Goal: Information Seeking & Learning: Learn about a topic

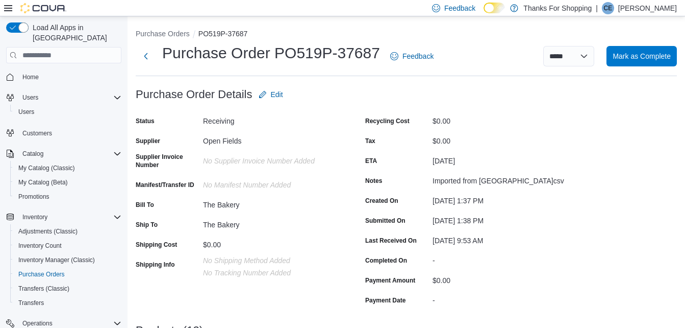
scroll to position [2, 0]
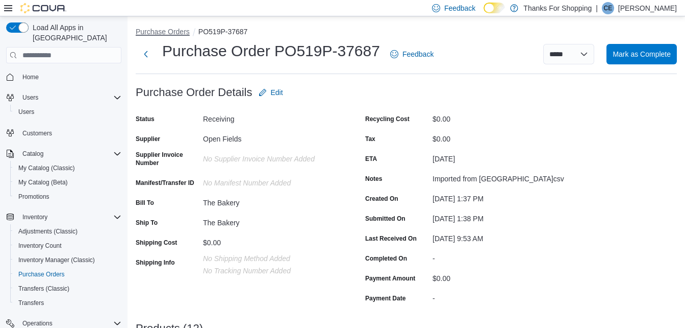
click at [163, 32] on button "Purchase Orders" at bounding box center [163, 32] width 54 height 8
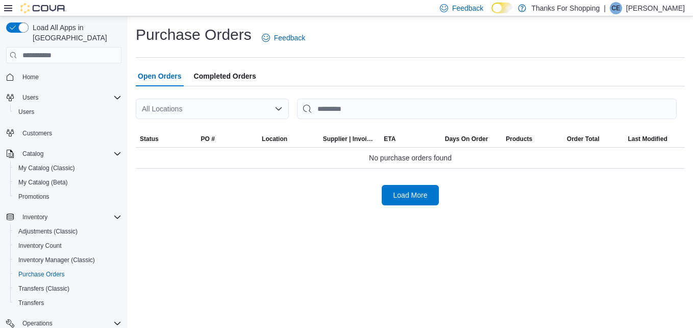
click at [220, 107] on div "All Locations" at bounding box center [212, 108] width 153 height 20
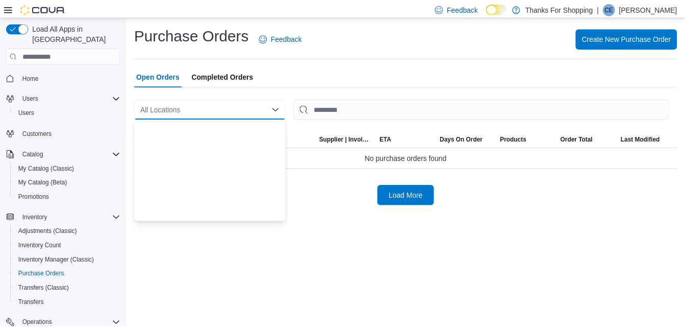
scroll to position [268, 0]
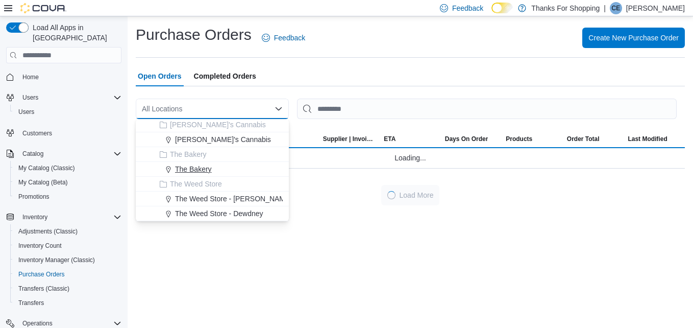
click at [196, 169] on span "The Bakery" at bounding box center [193, 169] width 37 height 10
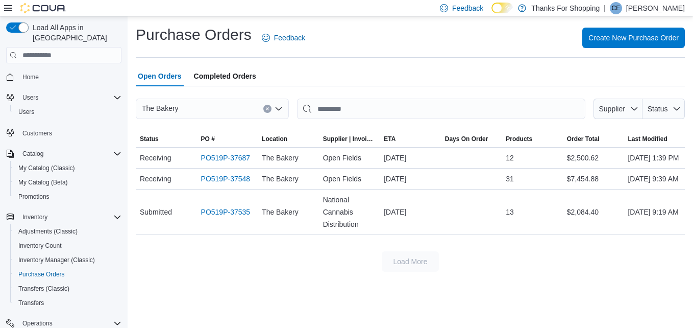
click at [332, 62] on div "Purchase Orders Feedback Create New Purchase Order Open Orders Completed Orders…" at bounding box center [410, 147] width 549 height 247
click at [27, 73] on span "Home" at bounding box center [30, 77] width 16 height 8
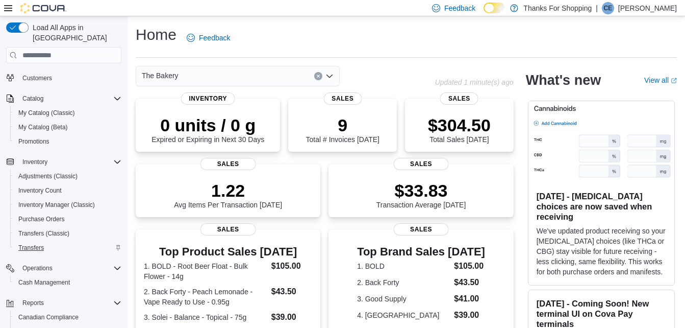
scroll to position [113, 0]
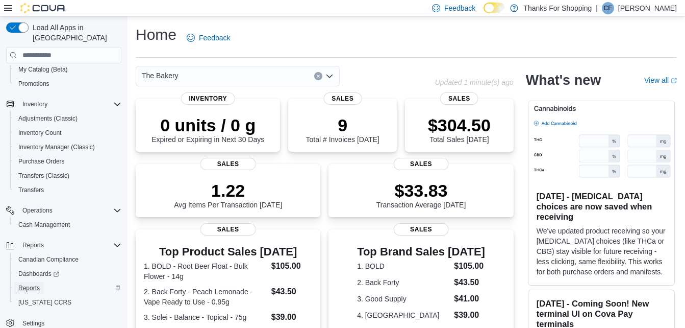
click at [37, 284] on span "Reports" at bounding box center [28, 288] width 21 height 8
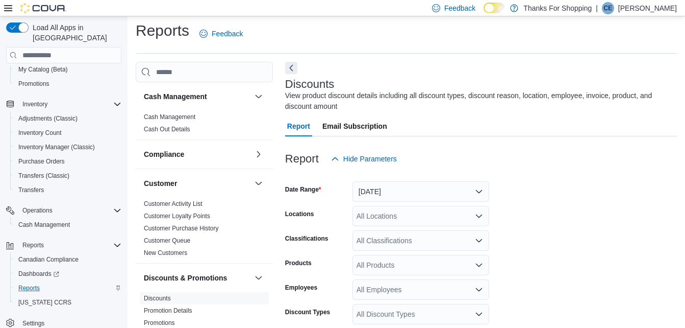
scroll to position [34, 0]
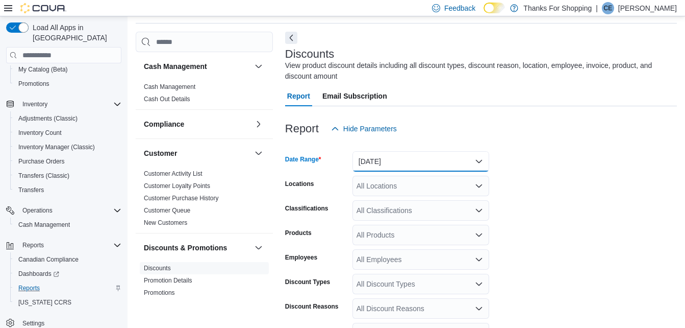
click at [436, 166] on button "[DATE]" at bounding box center [421, 161] width 137 height 20
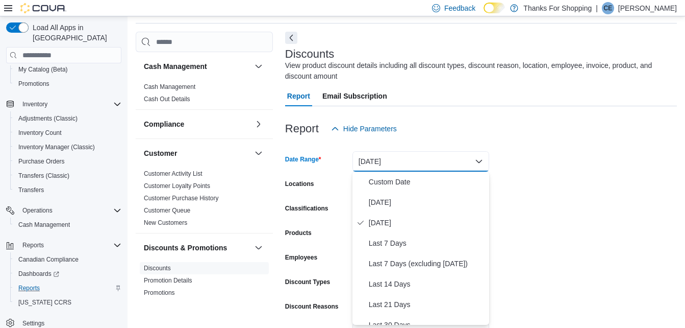
scroll to position [714, 0]
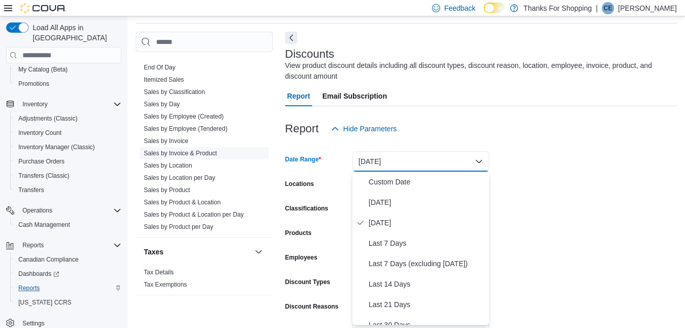
click at [184, 151] on link "Sales by Invoice & Product" at bounding box center [180, 152] width 73 height 7
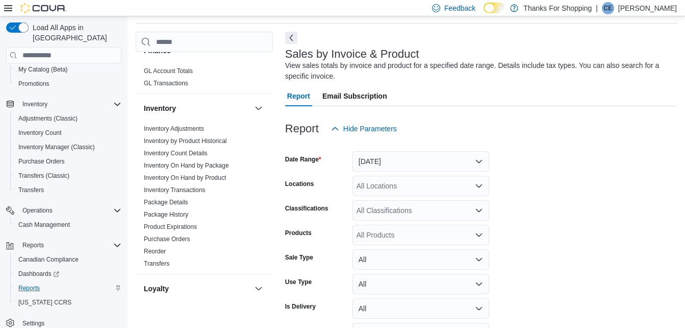
scroll to position [255, 0]
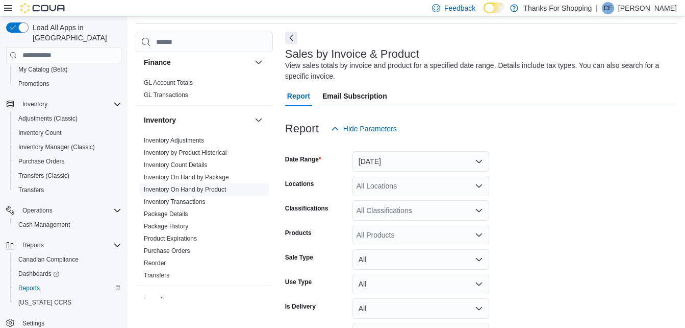
click at [189, 191] on link "Inventory On Hand by Product" at bounding box center [185, 189] width 82 height 7
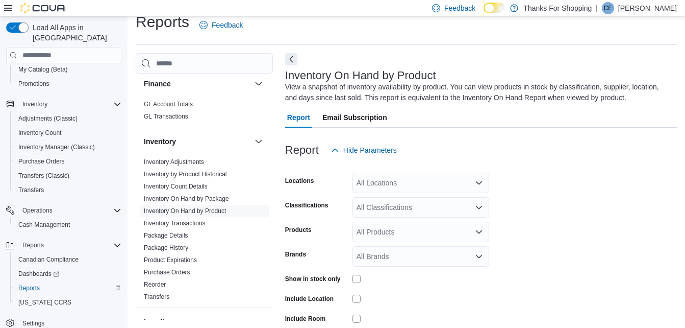
scroll to position [34, 0]
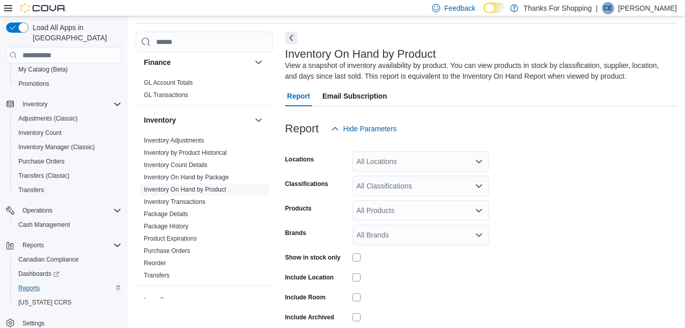
click at [435, 166] on div "All Locations" at bounding box center [421, 161] width 137 height 20
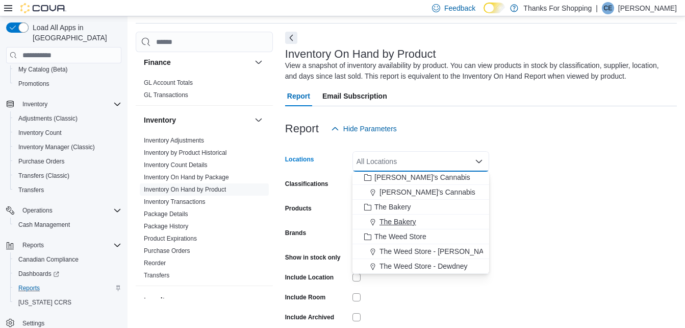
click at [412, 219] on span "The Bakery" at bounding box center [398, 221] width 37 height 10
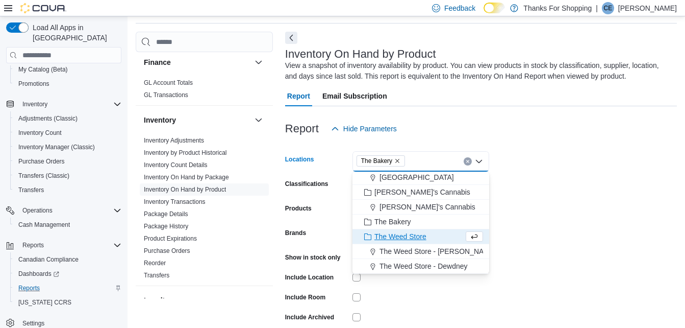
click at [512, 226] on form "Locations The Bakery Combo box. Selected. The Bakery. Press Backspace to delete…" at bounding box center [481, 246] width 392 height 214
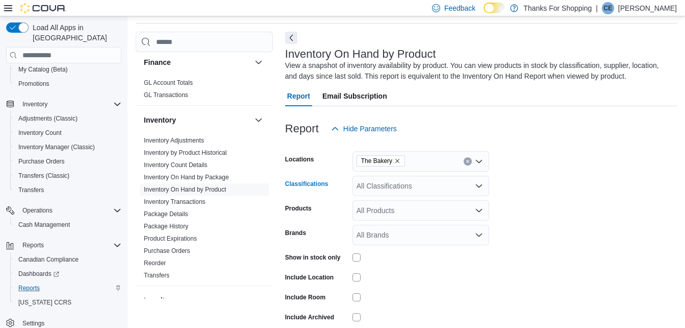
click at [409, 182] on div "All Classifications" at bounding box center [421, 185] width 137 height 20
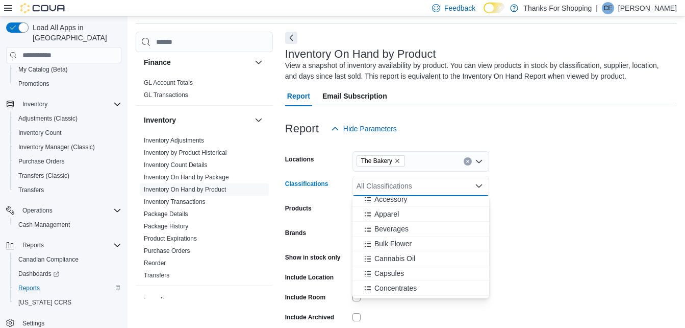
scroll to position [306, 0]
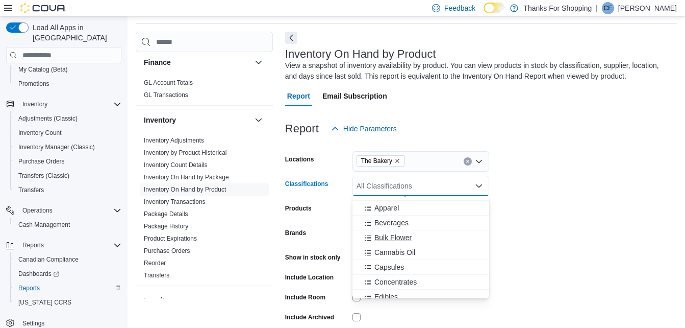
click at [399, 238] on span "Bulk Flower" at bounding box center [392, 237] width 37 height 10
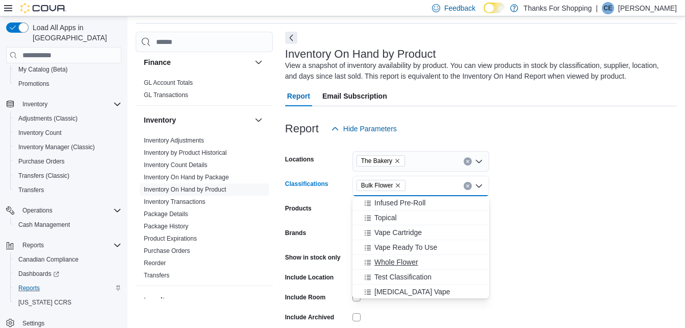
click at [401, 266] on span "Whole Flower" at bounding box center [396, 262] width 44 height 10
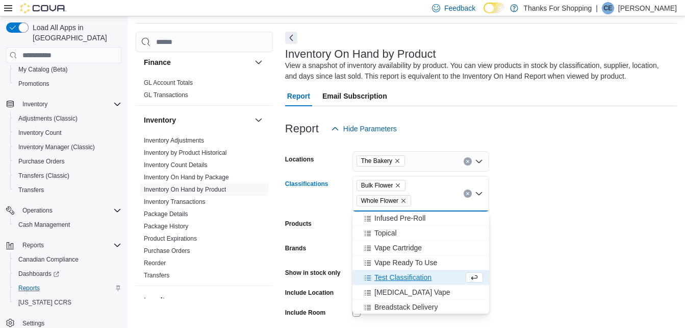
drag, startPoint x: 636, startPoint y: 215, endPoint x: 475, endPoint y: 235, distance: 162.0
click at [635, 215] on form "Locations The Bakery Classifications Bulk Flower Whole Flower Combo box. Select…" at bounding box center [481, 254] width 392 height 230
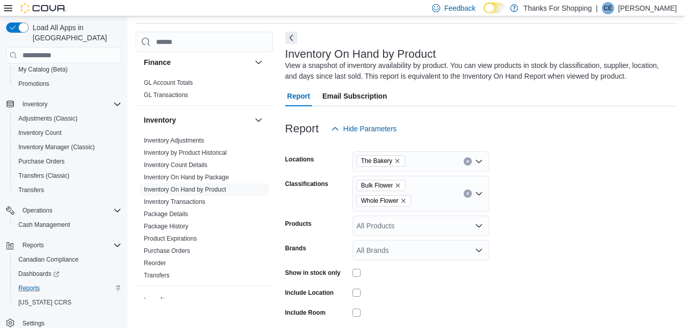
click at [350, 269] on div "Show in stock only" at bounding box center [387, 272] width 204 height 16
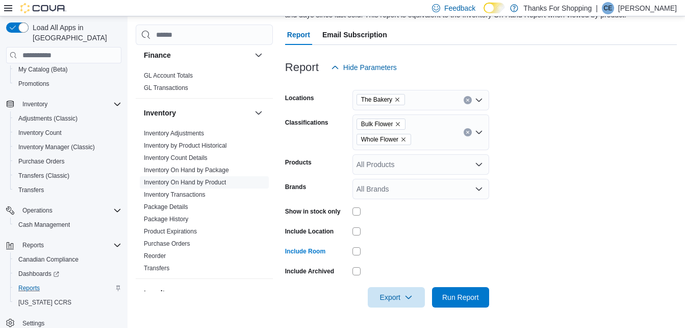
click at [403, 309] on div at bounding box center [481, 313] width 392 height 12
click at [404, 298] on span "Export" at bounding box center [396, 296] width 45 height 20
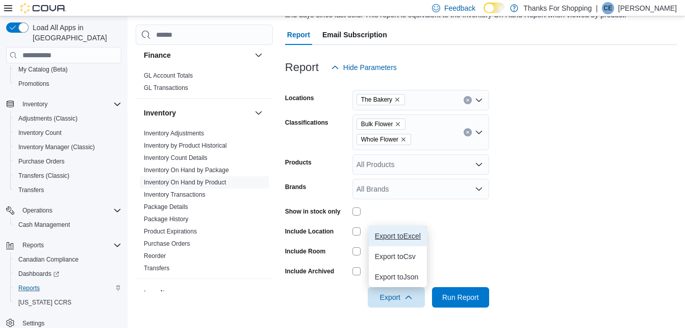
click at [400, 240] on span "Export to Excel" at bounding box center [398, 236] width 46 height 8
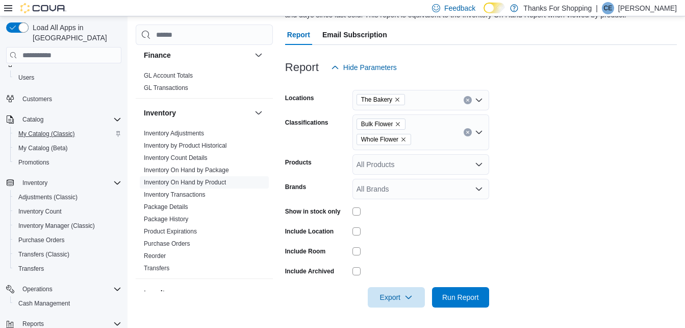
scroll to position [0, 0]
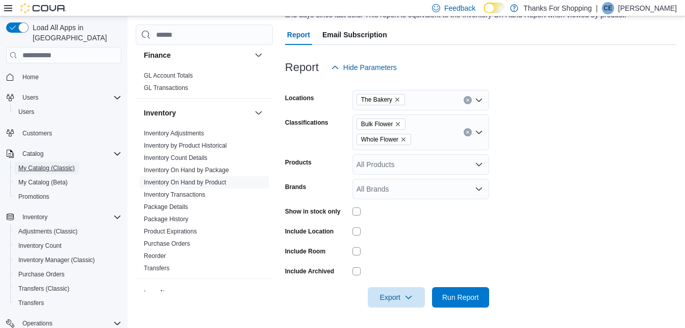
drag, startPoint x: 53, startPoint y: 156, endPoint x: 526, endPoint y: 35, distance: 488.5
click at [53, 164] on span "My Catalog (Classic)" at bounding box center [46, 168] width 57 height 8
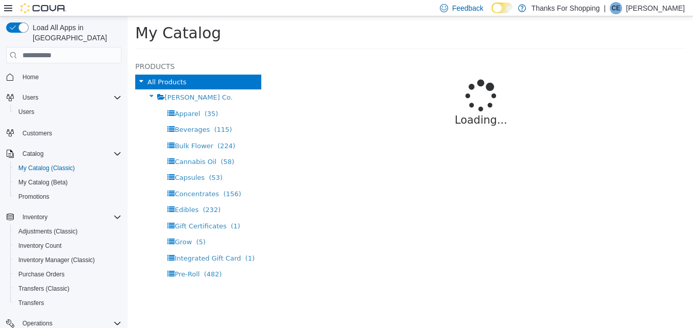
select select "**********"
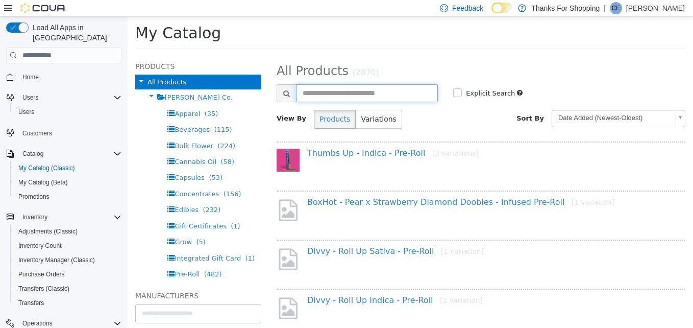
click at [358, 88] on input "text" at bounding box center [367, 93] width 142 height 18
type input "**********"
select select "**********"
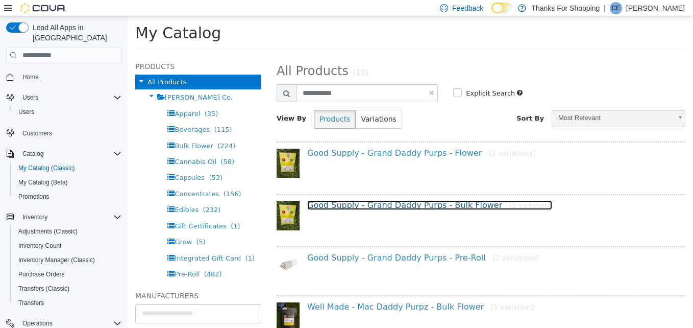
click at [406, 201] on link "Good Supply - Grand Daddy Purps - Bulk Flower [1 variation]" at bounding box center [429, 205] width 245 height 10
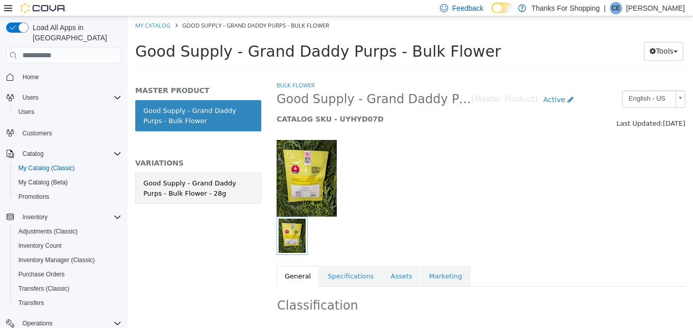
click at [186, 195] on div "Good Supply - Grand Daddy Purps - Bulk Flower - 28g" at bounding box center [198, 188] width 110 height 20
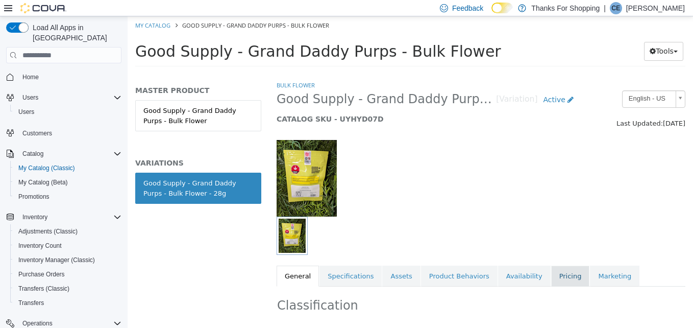
click at [551, 270] on link "Pricing" at bounding box center [570, 275] width 39 height 21
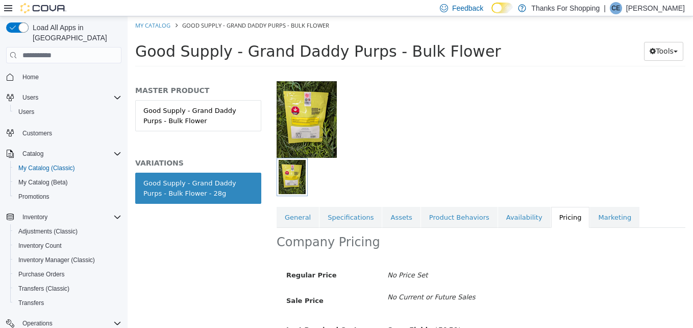
scroll to position [132, 0]
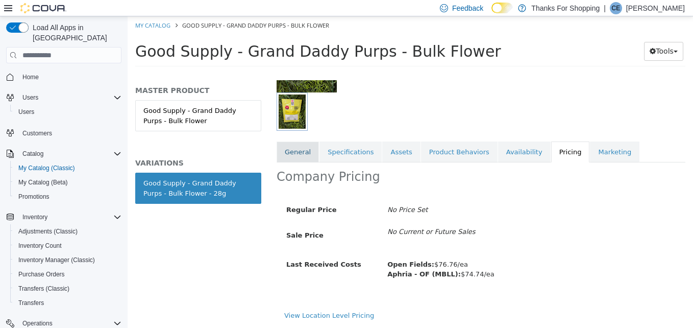
click at [299, 141] on link "General" at bounding box center [297, 151] width 42 height 21
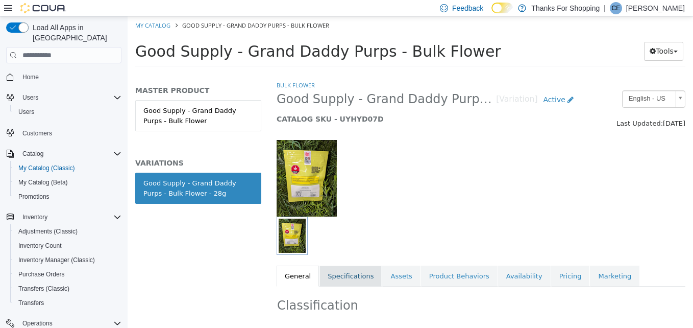
click at [359, 277] on link "Specifications" at bounding box center [350, 275] width 62 height 21
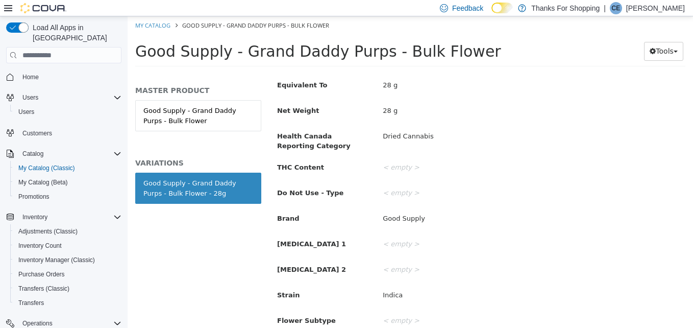
scroll to position [149, 0]
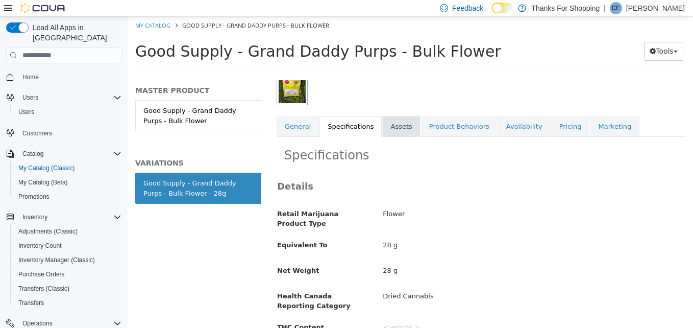
click at [388, 128] on link "Assets" at bounding box center [401, 126] width 38 height 21
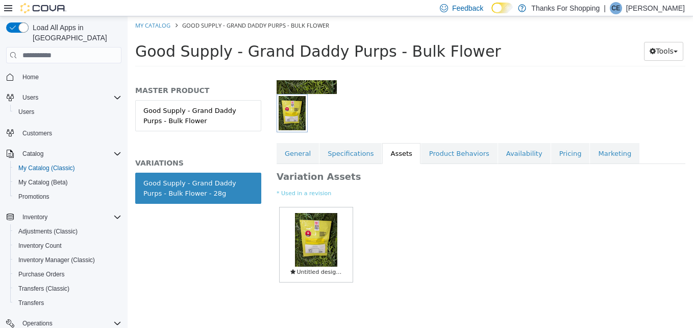
scroll to position [130, 0]
click at [428, 147] on link "Product Behaviors" at bounding box center [459, 153] width 77 height 21
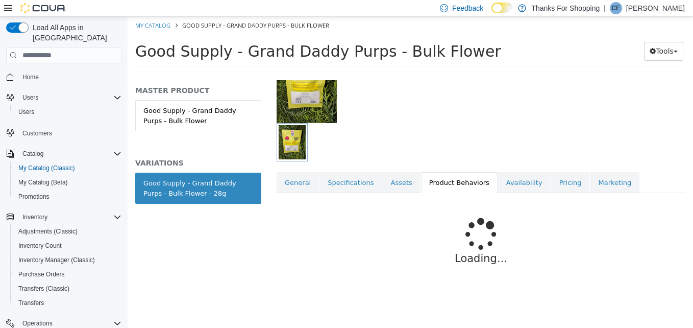
scroll to position [86, 0]
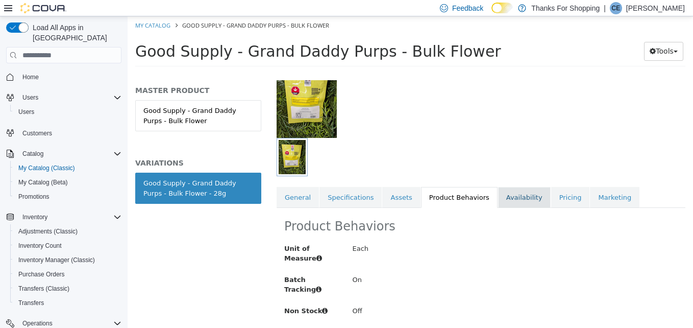
click at [498, 191] on link "Availability" at bounding box center [524, 197] width 53 height 21
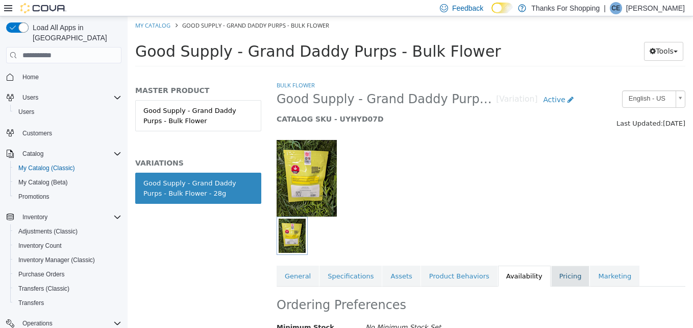
click at [551, 279] on link "Pricing" at bounding box center [570, 275] width 39 height 21
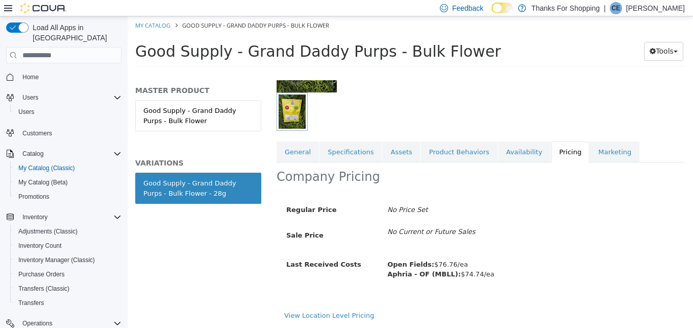
scroll to position [132, 0]
click at [590, 148] on link "Marketing" at bounding box center [614, 151] width 49 height 21
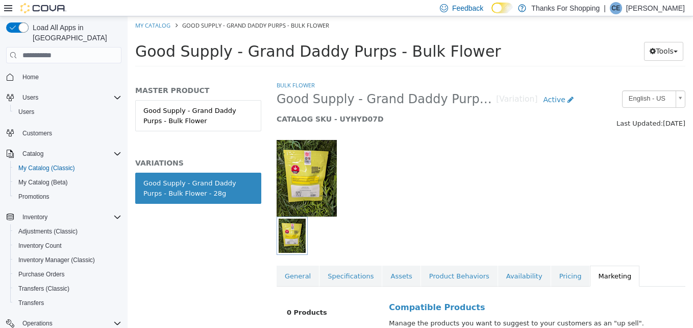
click at [55, 70] on span "Home" at bounding box center [69, 76] width 103 height 13
